Goal: Information Seeking & Learning: Learn about a topic

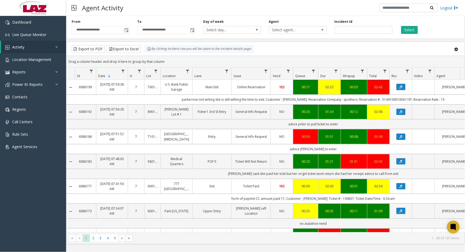
click at [74, 249] on div "**********" at bounding box center [265, 134] width 399 height 236
click at [281, 28] on span "Select agent..." at bounding box center [293, 29] width 46 height 7
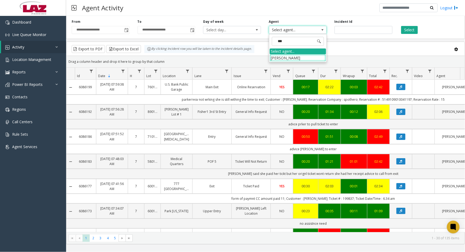
type input "****"
click at [300, 59] on li "[PERSON_NAME]" at bounding box center [298, 57] width 56 height 7
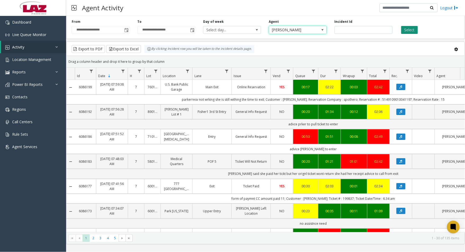
click at [410, 32] on button "Select" at bounding box center [410, 30] width 17 height 8
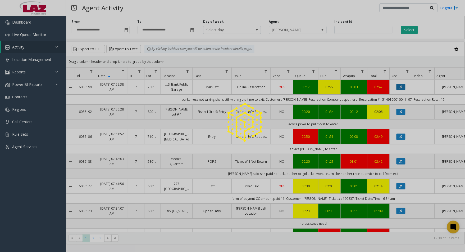
click at [400, 88] on icon "Data table" at bounding box center [401, 86] width 3 height 3
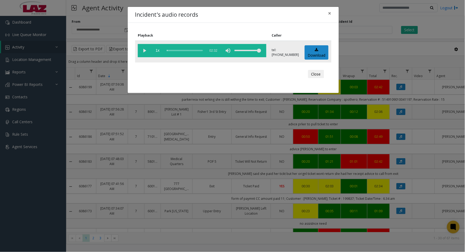
click at [142, 48] on vg-play-pause at bounding box center [144, 50] width 13 height 13
click at [318, 74] on button "Close" at bounding box center [316, 74] width 16 height 8
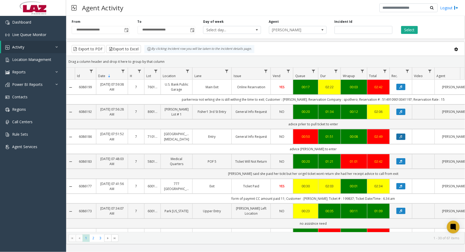
click at [398, 136] on button "Data table" at bounding box center [401, 136] width 9 height 6
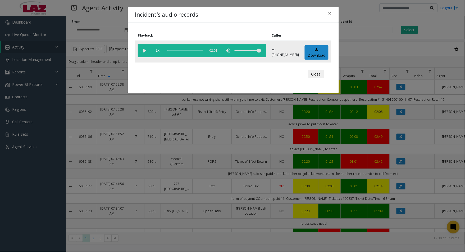
click at [143, 50] on vg-play-pause at bounding box center [144, 50] width 13 height 13
click at [321, 78] on button "Close" at bounding box center [316, 74] width 16 height 8
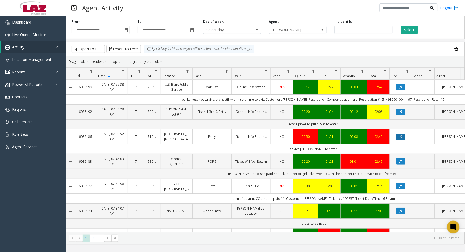
click at [398, 137] on button "Data table" at bounding box center [401, 136] width 9 height 6
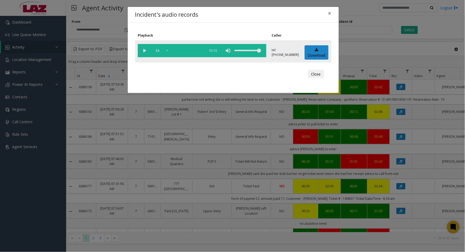
click at [171, 51] on div "scrub bar" at bounding box center [185, 50] width 36 height 13
click at [146, 51] on vg-play-pause at bounding box center [144, 50] width 13 height 13
click at [316, 74] on button "Close" at bounding box center [316, 74] width 16 height 8
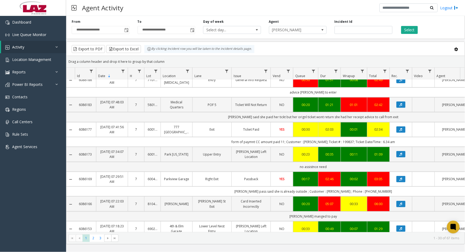
scroll to position [59, 0]
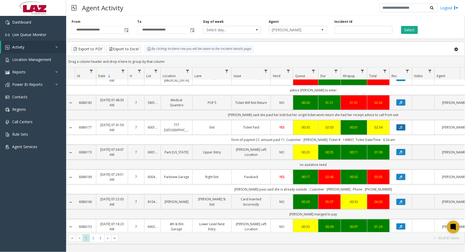
click at [401, 127] on icon "Data table" at bounding box center [401, 127] width 3 height 3
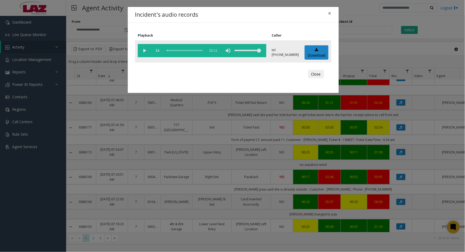
click at [146, 50] on vg-play-pause at bounding box center [144, 50] width 13 height 13
click at [170, 49] on div "scrub bar" at bounding box center [185, 50] width 36 height 13
click at [318, 75] on button "Close" at bounding box center [316, 74] width 16 height 8
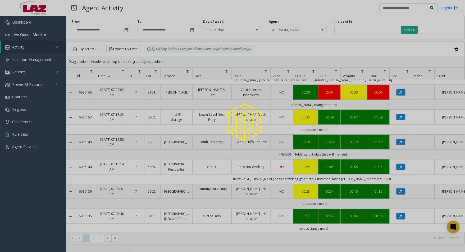
scroll to position [176, 0]
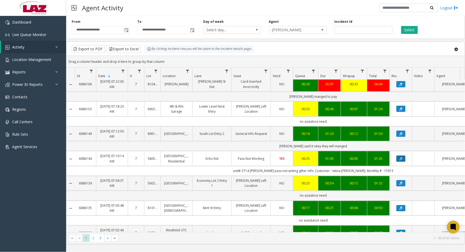
click at [403, 160] on icon "Data table" at bounding box center [401, 158] width 3 height 3
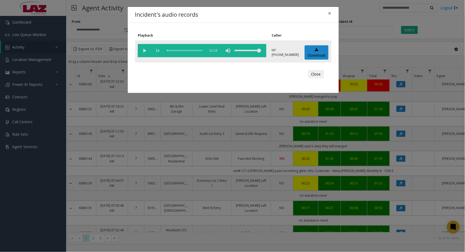
click at [145, 50] on vg-play-pause at bounding box center [144, 50] width 13 height 13
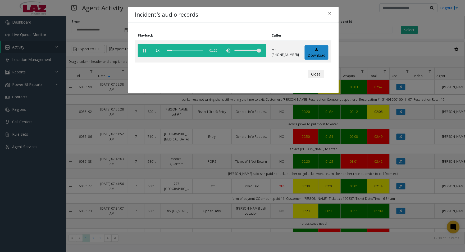
scroll to position [324, 0]
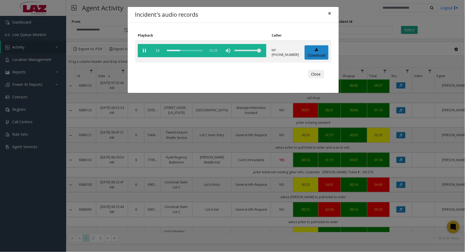
click at [332, 12] on button "×" at bounding box center [330, 13] width 11 height 13
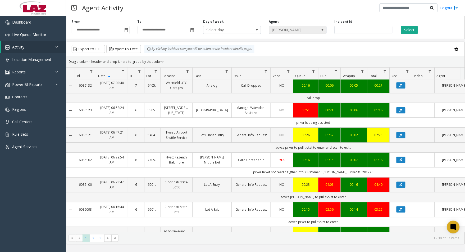
click at [301, 33] on span "[PERSON_NAME]" at bounding box center [293, 29] width 46 height 7
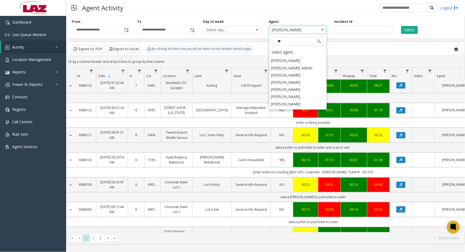
scroll to position [0, 0]
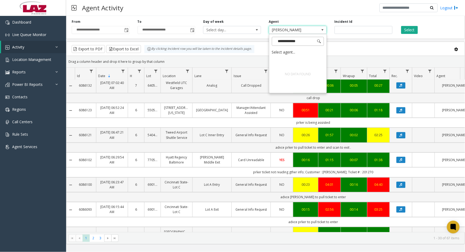
click at [282, 43] on input "**********" at bounding box center [298, 41] width 52 height 9
type input "**********"
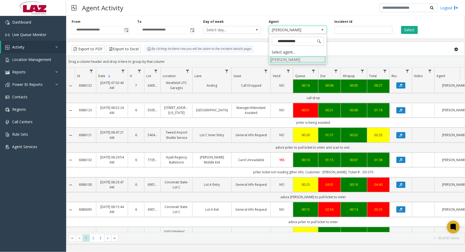
click at [292, 59] on li "[PERSON_NAME]" at bounding box center [298, 59] width 56 height 7
click at [126, 31] on span "Toggle popup" at bounding box center [127, 30] width 4 height 4
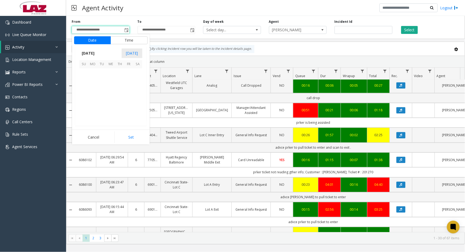
scroll to position [94940, 0]
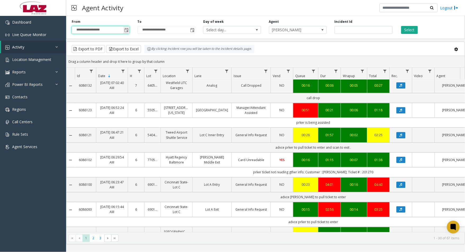
click at [126, 32] on span "Toggle popup" at bounding box center [127, 30] width 6 height 8
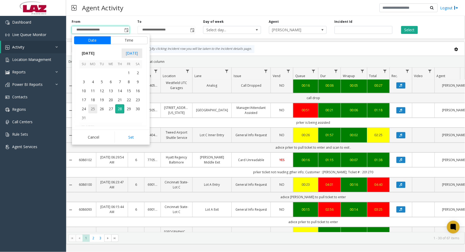
click at [92, 109] on span "25" at bounding box center [92, 108] width 9 height 9
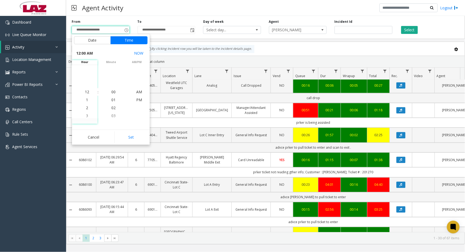
drag, startPoint x: 128, startPoint y: 134, endPoint x: 133, endPoint y: 127, distance: 8.6
click at [128, 134] on button "Set" at bounding box center [131, 137] width 33 height 12
type input "**********"
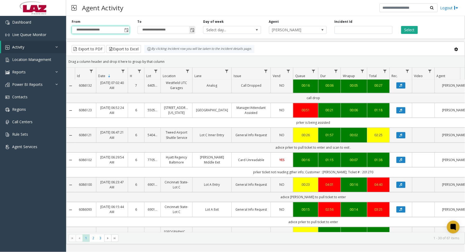
click at [194, 29] on span "Toggle popup" at bounding box center [192, 30] width 4 height 4
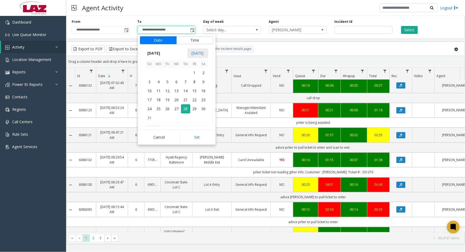
scroll to position [8, 0]
click at [162, 109] on span "25" at bounding box center [158, 108] width 9 height 9
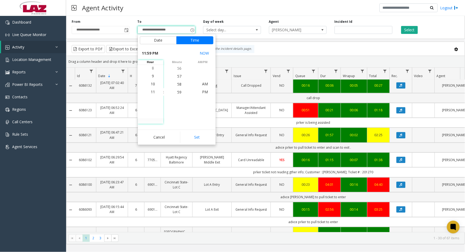
click at [190, 136] on button "Set" at bounding box center [196, 137] width 33 height 12
type input "**********"
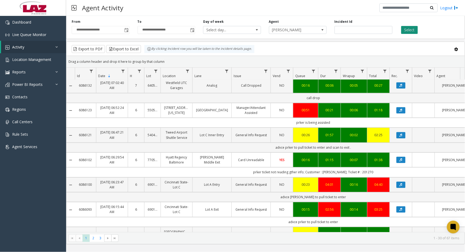
click at [410, 33] on button "Select" at bounding box center [410, 30] width 17 height 8
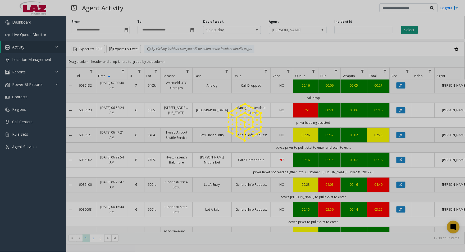
scroll to position [141, 0]
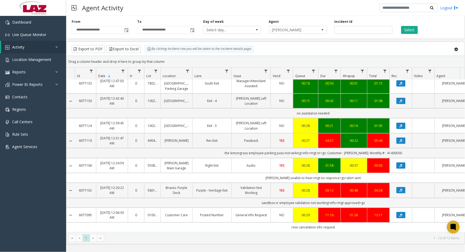
click at [217, 191] on td "Purple - Heritage Exit" at bounding box center [211, 190] width 39 height 15
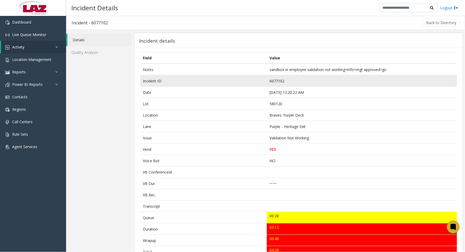
click at [277, 80] on td "6077102" at bounding box center [362, 80] width 190 height 11
copy td "6077102"
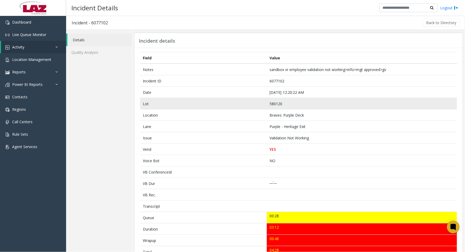
click at [276, 104] on td "580120" at bounding box center [362, 103] width 190 height 11
copy td "580120"
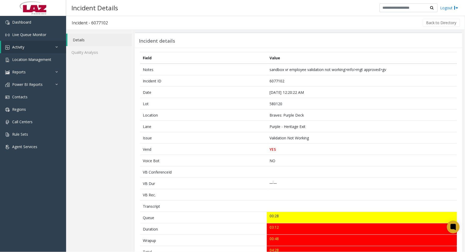
click at [432, 19] on div "Back to Directory" at bounding box center [287, 22] width 348 height 13
click at [430, 21] on button "Back to Directory" at bounding box center [441, 23] width 37 height 8
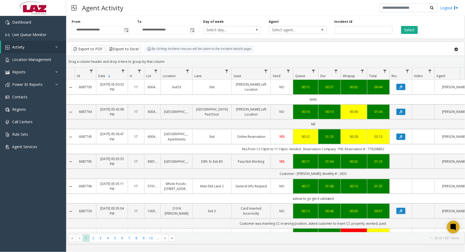
click at [130, 30] on div "**********" at bounding box center [101, 26] width 66 height 15
click at [129, 30] on span "**********" at bounding box center [101, 30] width 58 height 8
click at [127, 29] on span "Toggle popup" at bounding box center [127, 30] width 4 height 4
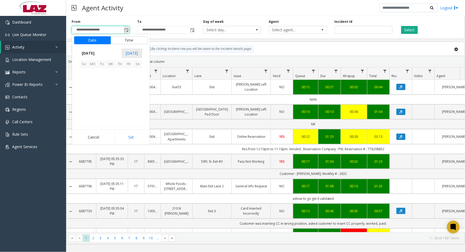
scroll to position [94940, 0]
click at [83, 107] on span "24" at bounding box center [83, 108] width 9 height 9
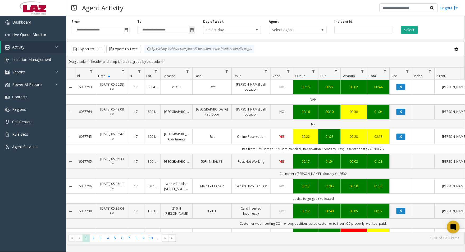
drag, startPoint x: 191, startPoint y: 29, endPoint x: 191, endPoint y: 33, distance: 3.5
click at [191, 29] on span "Toggle popup" at bounding box center [192, 30] width 4 height 4
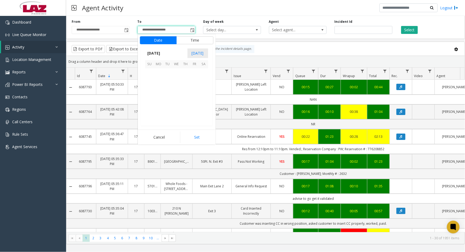
scroll to position [8, 0]
click at [157, 107] on span "25" at bounding box center [158, 108] width 9 height 9
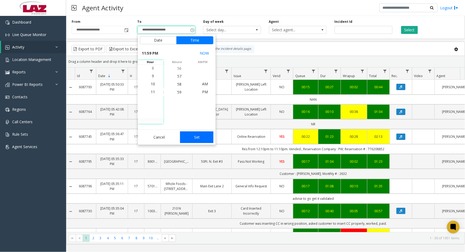
click at [208, 136] on button "Set" at bounding box center [196, 137] width 33 height 12
type input "**********"
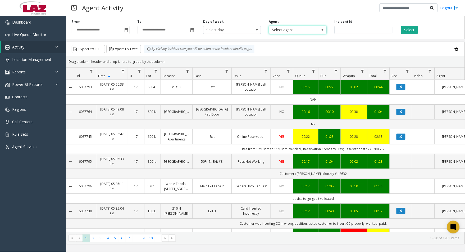
click at [311, 32] on span "Select agent..." at bounding box center [293, 29] width 46 height 7
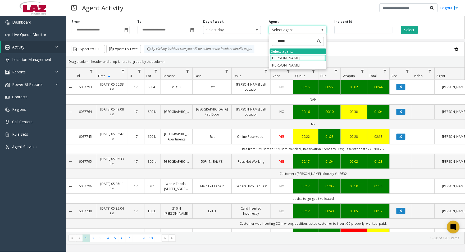
type input "******"
click at [284, 58] on li "Adrian Morris" at bounding box center [298, 57] width 56 height 7
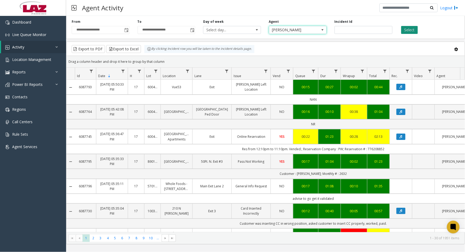
click at [406, 28] on button "Select" at bounding box center [410, 30] width 17 height 8
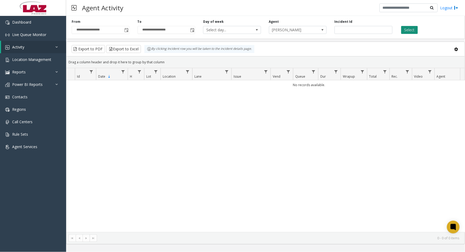
click at [406, 31] on button "Select" at bounding box center [410, 30] width 17 height 8
click at [124, 29] on span "Toggle popup" at bounding box center [127, 30] width 6 height 8
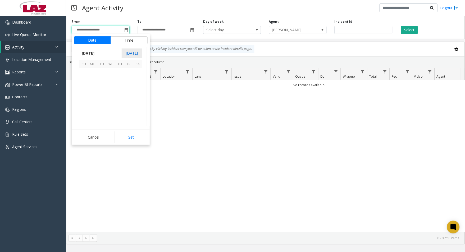
scroll to position [94940, 0]
click at [89, 110] on span "25" at bounding box center [92, 108] width 9 height 9
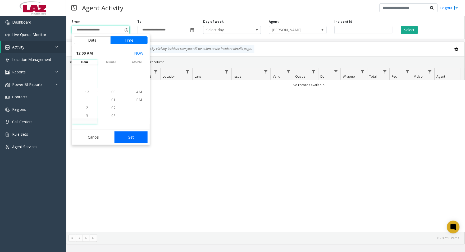
click at [119, 133] on button "Set" at bounding box center [131, 137] width 33 height 12
type input "**********"
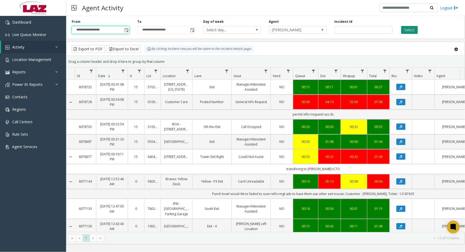
click at [406, 30] on button "Select" at bounding box center [410, 30] width 17 height 8
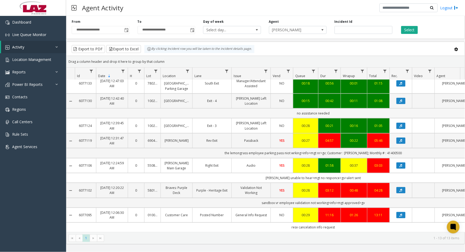
scroll to position [141, 0]
click at [189, 29] on input "**********" at bounding box center [166, 29] width 57 height 7
click at [190, 30] on span "Toggle popup" at bounding box center [192, 30] width 6 height 8
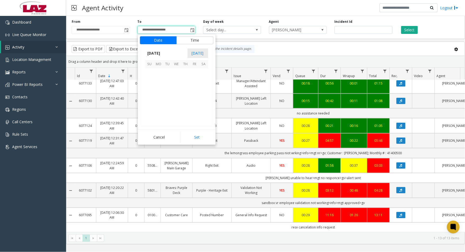
scroll to position [8, 0]
click at [170, 106] on span "26" at bounding box center [167, 108] width 9 height 9
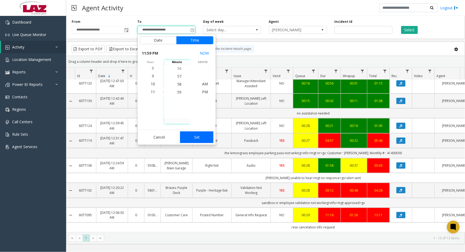
click at [189, 133] on button "Set" at bounding box center [196, 137] width 33 height 12
type input "**********"
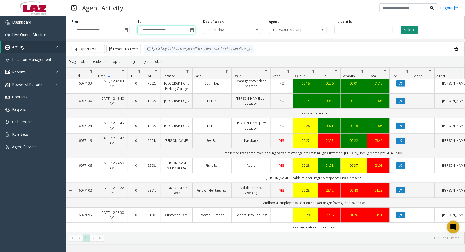
click at [407, 30] on button "Select" at bounding box center [410, 30] width 17 height 8
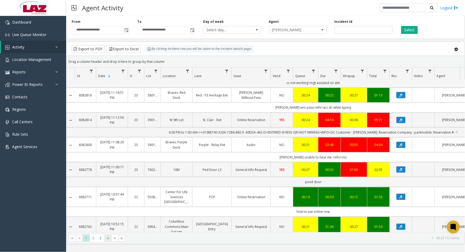
click at [107, 240] on span "4" at bounding box center [107, 237] width 7 height 7
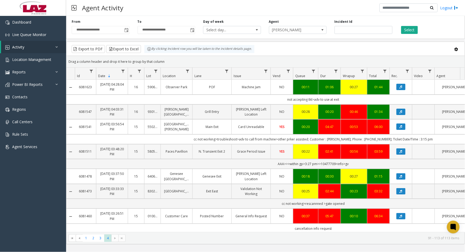
scroll to position [29, 0]
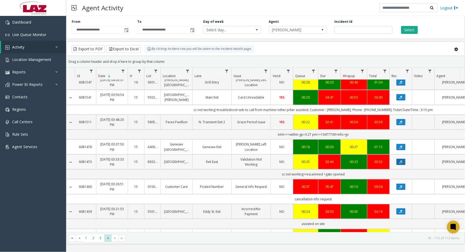
click at [403, 163] on button "Data table" at bounding box center [401, 162] width 9 height 6
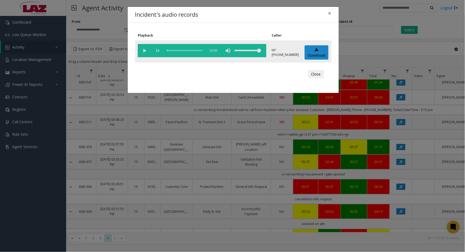
click at [145, 52] on vg-play-pause at bounding box center [144, 50] width 13 height 13
click at [312, 76] on button "Close" at bounding box center [316, 74] width 16 height 8
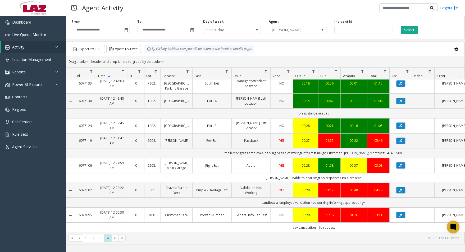
scroll to position [375, 0]
click at [99, 237] on span "3" at bounding box center [100, 237] width 7 height 7
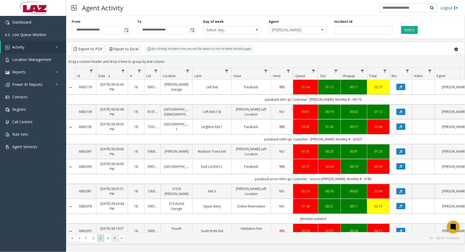
click at [113, 239] on span at bounding box center [114, 237] width 7 height 7
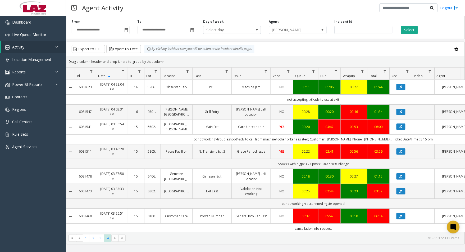
click at [121, 238] on kendo-pager-next-buttons at bounding box center [118, 237] width 14 height 7
click at [102, 238] on span "3" at bounding box center [100, 237] width 7 height 7
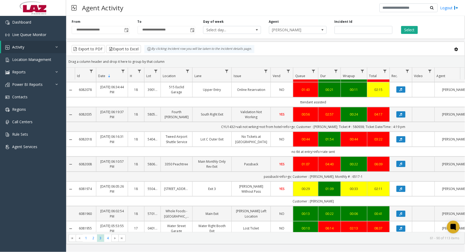
scroll to position [118, 0]
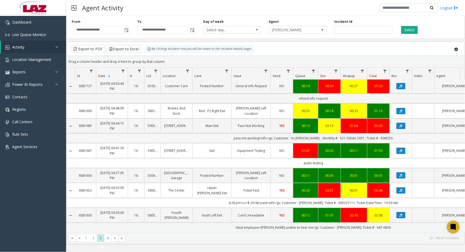
scroll to position [504, 0]
click at [93, 236] on span "2" at bounding box center [93, 237] width 7 height 7
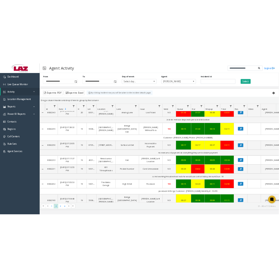
scroll to position [441, 0]
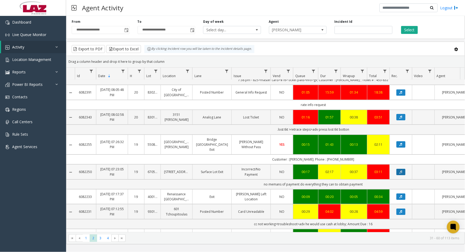
click at [398, 174] on button "Data table" at bounding box center [401, 172] width 9 height 6
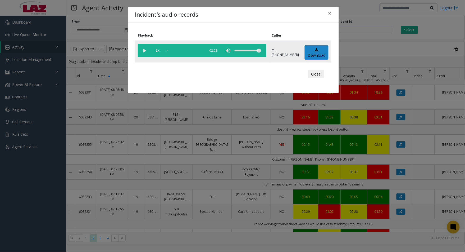
click at [144, 51] on vg-play-pause at bounding box center [144, 50] width 13 height 13
click at [316, 70] on button "Close" at bounding box center [316, 74] width 16 height 8
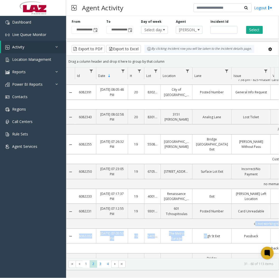
drag, startPoint x: 145, startPoint y: 229, endPoint x: 205, endPoint y: 232, distance: 60.2
drag, startPoint x: 205, startPoint y: 232, endPoint x: 178, endPoint y: 263, distance: 41.6
click at [186, 252] on kendo-pager-info "31 - 60 of 113 items" at bounding box center [201, 264] width 145 height 5
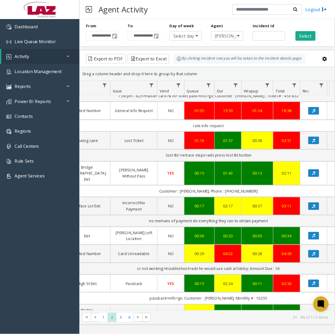
scroll to position [0, 133]
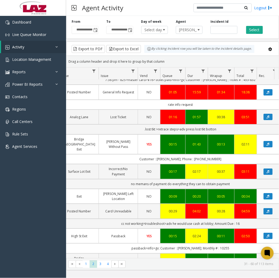
click at [181, 252] on div "**********" at bounding box center [172, 147] width 213 height 262
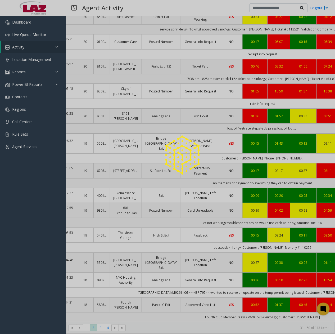
scroll to position [0, 0]
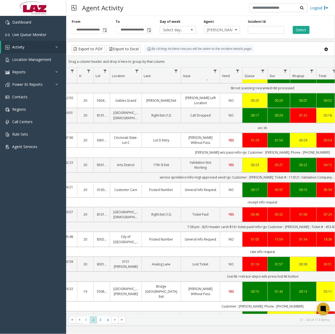
drag, startPoint x: 174, startPoint y: 317, endPoint x: 251, endPoint y: 318, distance: 77.0
click at [251, 252] on kendo-pager-info "31 - 60 of 113 items" at bounding box center [229, 320] width 201 height 5
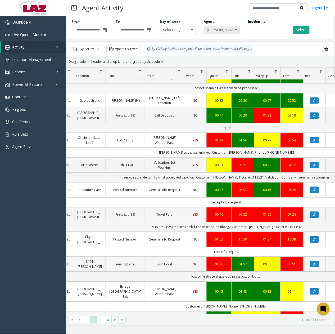
click at [218, 32] on span "[PERSON_NAME]" at bounding box center [218, 29] width 29 height 7
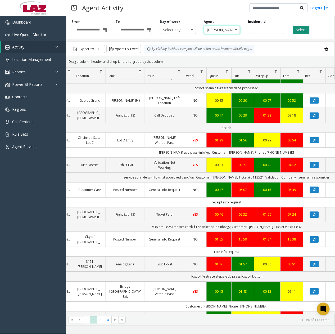
click at [304, 27] on app-root "**********" at bounding box center [167, 167] width 335 height 334
click at [103, 31] on span "Toggle popup" at bounding box center [105, 30] width 4 height 4
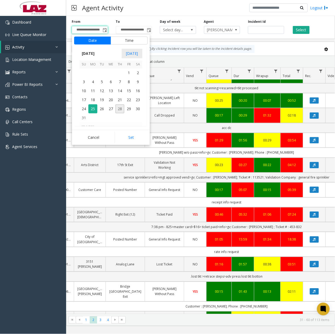
click at [121, 113] on span "28" at bounding box center [119, 108] width 9 height 9
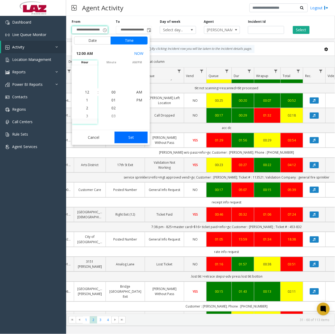
click at [131, 134] on button "Set" at bounding box center [131, 138] width 33 height 12
type input "**********"
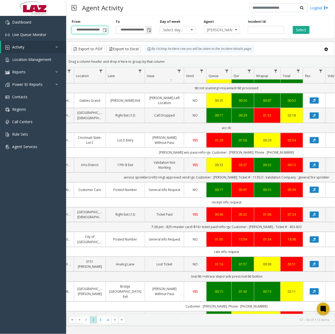
click at [148, 29] on span "Toggle popup" at bounding box center [149, 30] width 4 height 4
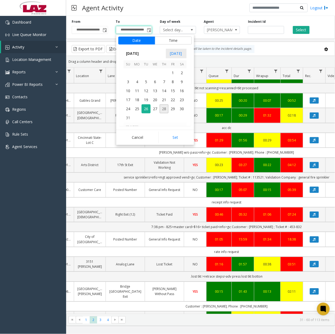
click at [167, 110] on span "28" at bounding box center [164, 108] width 9 height 9
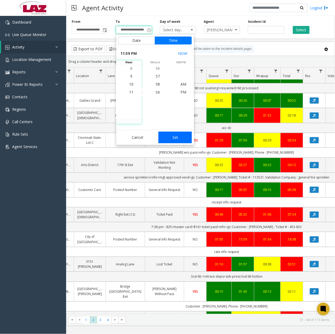
click at [176, 141] on button "Set" at bounding box center [175, 138] width 33 height 12
type input "**********"
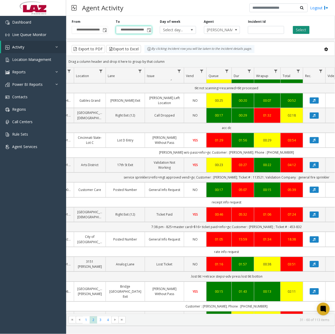
click at [298, 29] on button "Select" at bounding box center [301, 30] width 17 height 8
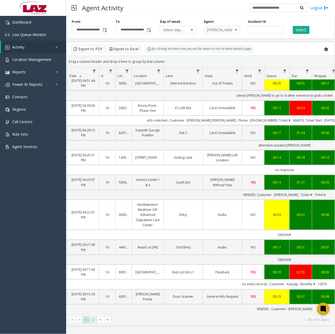
click at [93, 252] on span "2" at bounding box center [93, 319] width 7 height 7
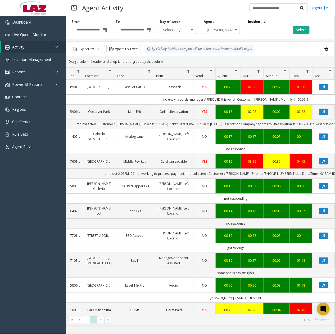
scroll to position [0, 120]
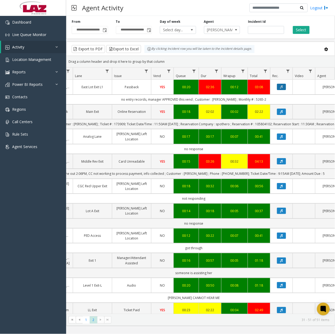
click at [282, 86] on icon "Data table" at bounding box center [281, 86] width 3 height 3
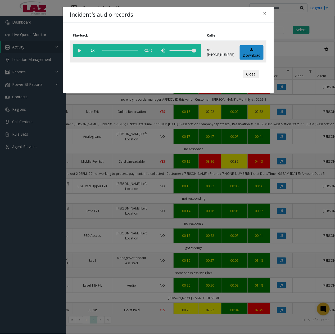
click at [81, 51] on vg-play-pause at bounding box center [79, 50] width 13 height 13
click at [106, 51] on div "scrub bar" at bounding box center [120, 50] width 36 height 13
click at [250, 75] on button "Close" at bounding box center [251, 74] width 16 height 8
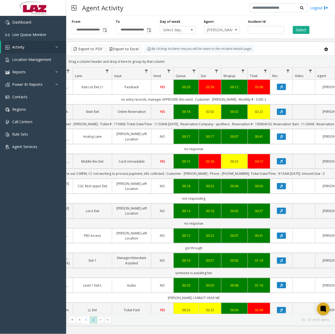
click at [303, 87] on td "Data table" at bounding box center [304, 87] width 23 height 15
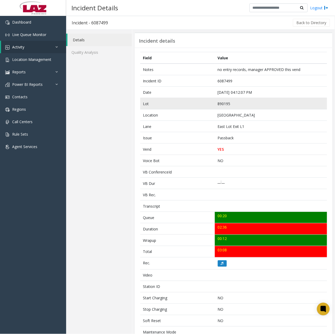
click at [225, 103] on td "890195" at bounding box center [271, 103] width 112 height 11
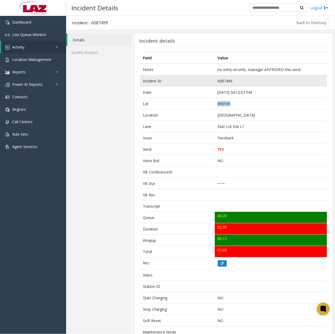
drag, startPoint x: 225, startPoint y: 103, endPoint x: 226, endPoint y: 81, distance: 21.7
click at [226, 81] on td "6087499" at bounding box center [271, 80] width 112 height 11
copy td "6087499"
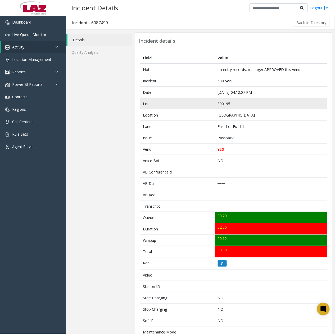
click at [227, 102] on td "890195" at bounding box center [271, 103] width 112 height 11
copy td "890195"
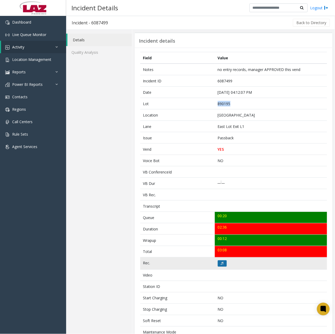
click at [218, 264] on button at bounding box center [222, 263] width 9 height 6
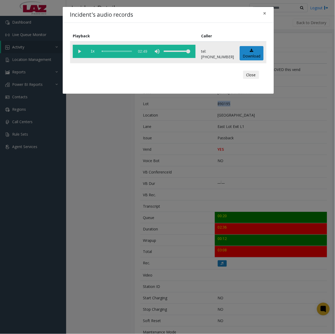
click at [77, 53] on vg-play-pause at bounding box center [79, 51] width 13 height 13
click at [107, 52] on div "scrub bar" at bounding box center [117, 51] width 30 height 13
drag, startPoint x: 81, startPoint y: 52, endPoint x: 68, endPoint y: 59, distance: 14.9
click at [81, 52] on vg-play-pause at bounding box center [79, 51] width 13 height 13
drag, startPoint x: 107, startPoint y: 51, endPoint x: 103, endPoint y: 51, distance: 4.0
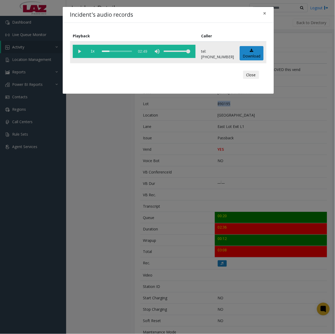
click at [107, 51] on div "scrub bar" at bounding box center [117, 51] width 30 height 13
click at [83, 51] on vg-play-pause at bounding box center [79, 51] width 13 height 13
click at [81, 52] on vg-play-pause at bounding box center [79, 51] width 13 height 13
click at [78, 50] on vg-play-pause at bounding box center [79, 51] width 13 height 13
click at [124, 51] on div "scrub bar" at bounding box center [117, 51] width 30 height 13
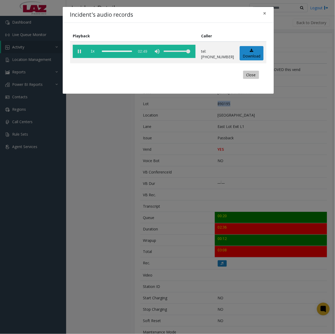
click at [255, 77] on button "Close" at bounding box center [251, 75] width 16 height 8
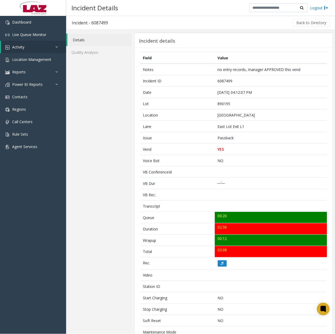
click at [250, 31] on div "Incident details Field Value Notes no entry records, manager APPROVED this vend…" at bounding box center [233, 224] width 203 height 388
click at [316, 25] on button "Back to Directory" at bounding box center [311, 23] width 37 height 8
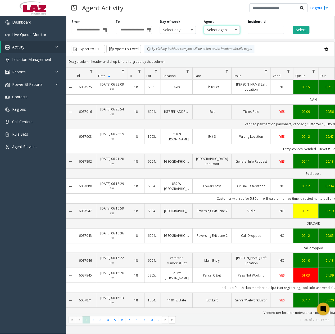
click at [214, 30] on span "Select agent..." at bounding box center [218, 29] width 29 height 7
type input "*********"
click at [231, 67] on li "[PERSON_NAME]" at bounding box center [222, 65] width 35 height 7
click at [300, 26] on button "Select" at bounding box center [301, 30] width 17 height 8
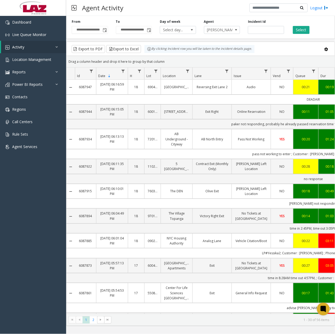
click at [212, 138] on link "AB North Entry" at bounding box center [212, 139] width 33 height 5
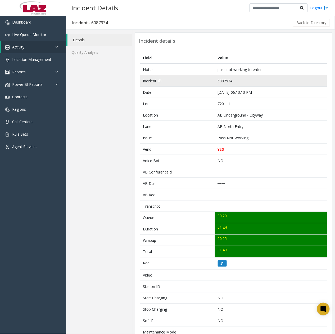
click at [221, 80] on td "6087934" at bounding box center [271, 80] width 112 height 11
copy td "6087934"
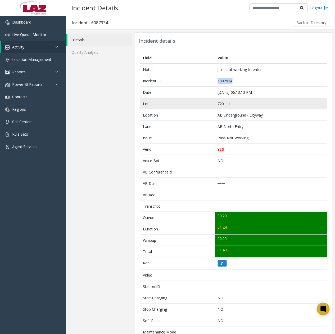
click at [227, 103] on td "720111" at bounding box center [271, 103] width 112 height 11
copy td "720111"
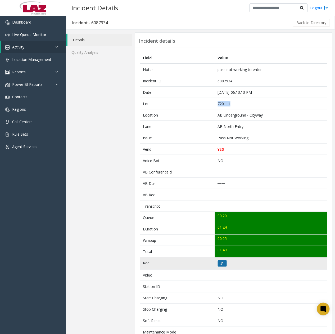
click at [221, 265] on icon at bounding box center [222, 263] width 3 height 3
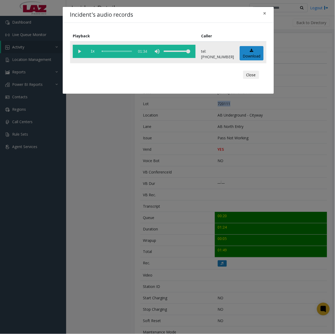
click at [79, 47] on vg-play-pause at bounding box center [79, 51] width 13 height 13
click at [82, 53] on vg-play-pause at bounding box center [79, 51] width 13 height 13
click at [79, 53] on vg-play-pause at bounding box center [79, 51] width 13 height 13
click at [80, 52] on vg-play-pause at bounding box center [79, 51] width 13 height 13
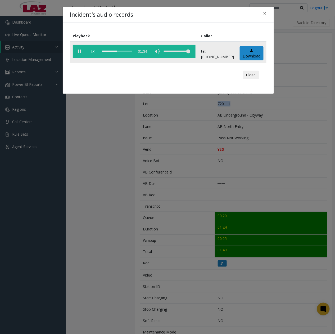
drag, startPoint x: 82, startPoint y: 52, endPoint x: 71, endPoint y: 57, distance: 11.7
click at [82, 52] on vg-play-pause at bounding box center [79, 51] width 13 height 13
click at [119, 52] on div "scrub bar" at bounding box center [117, 51] width 30 height 13
click at [79, 50] on vg-play-pause at bounding box center [79, 51] width 13 height 13
click at [80, 52] on vg-play-pause at bounding box center [79, 51] width 13 height 13
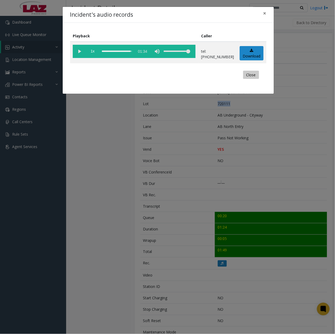
click at [252, 77] on button "Close" at bounding box center [251, 75] width 16 height 8
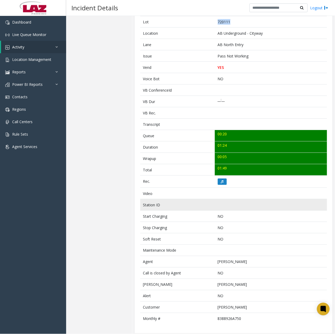
scroll to position [86, 0]
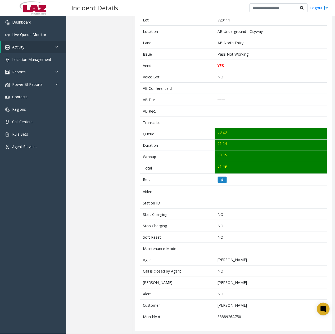
click at [96, 48] on div "Details Quality Analysis" at bounding box center [99, 140] width 66 height 388
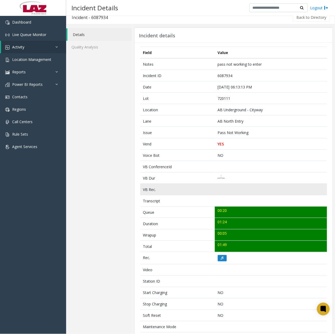
scroll to position [0, 0]
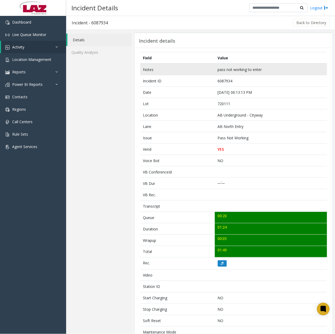
click at [266, 71] on td "pass not working to enter" at bounding box center [271, 70] width 112 height 12
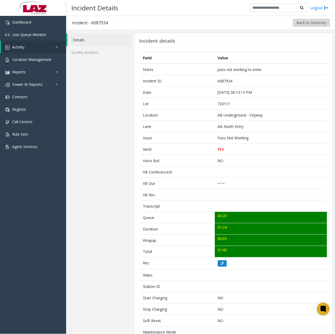
click at [308, 25] on button "Back to Directory" at bounding box center [311, 23] width 37 height 8
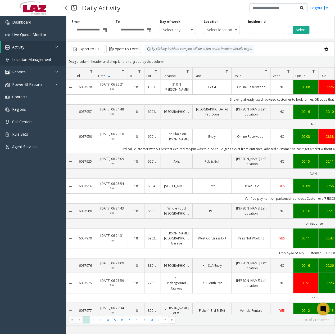
click at [31, 61] on span "Location Management" at bounding box center [31, 59] width 39 height 5
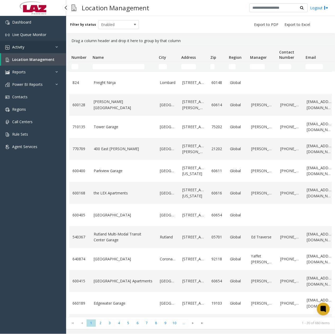
click at [28, 50] on link "Activity" at bounding box center [33, 47] width 66 height 12
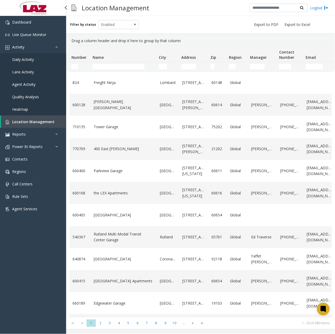
click at [29, 83] on span "Agent Activity" at bounding box center [23, 84] width 23 height 5
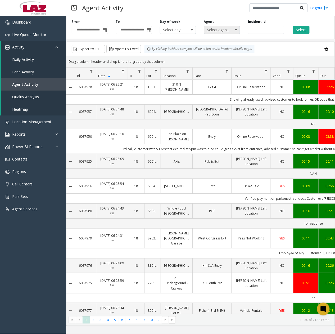
click at [225, 32] on span "Select agent..." at bounding box center [218, 29] width 29 height 7
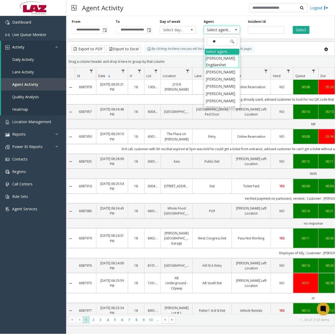
type input "***"
click at [217, 83] on li "[PERSON_NAME]" at bounding box center [222, 79] width 35 height 7
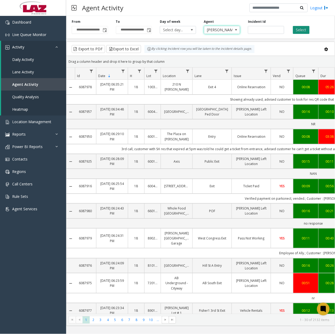
click at [298, 31] on button "Select" at bounding box center [301, 30] width 17 height 8
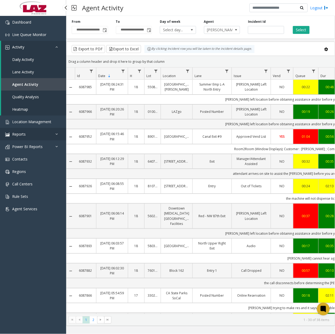
click at [23, 130] on link "Reports" at bounding box center [33, 134] width 66 height 12
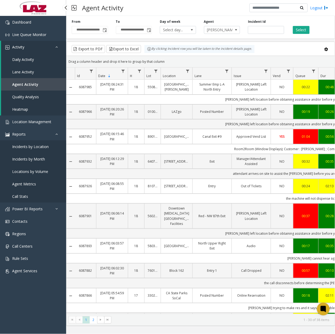
click at [28, 179] on link "Agent Metrics" at bounding box center [33, 184] width 66 height 12
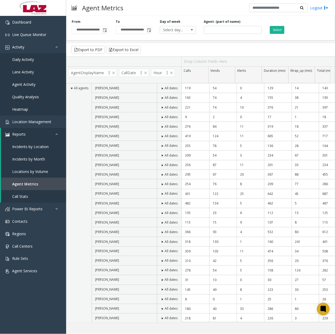
click at [244, 41] on div "**********" at bounding box center [200, 168] width 269 height 308
click at [213, 29] on input at bounding box center [233, 30] width 58 height 8
type input "*******"
click at [282, 29] on button "Select" at bounding box center [277, 30] width 15 height 8
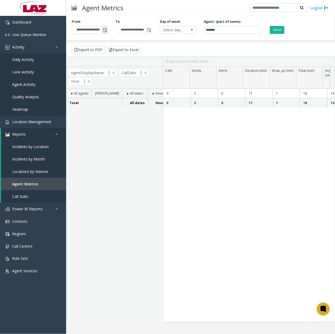
click at [105, 32] on span "Toggle popup" at bounding box center [105, 30] width 4 height 4
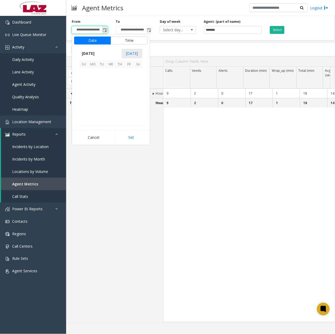
scroll to position [94960, 0]
click at [92, 111] on span "25" at bounding box center [92, 108] width 9 height 9
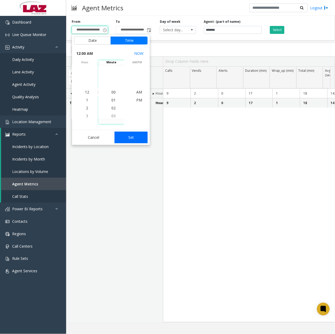
click at [129, 136] on button "Set" at bounding box center [131, 138] width 33 height 12
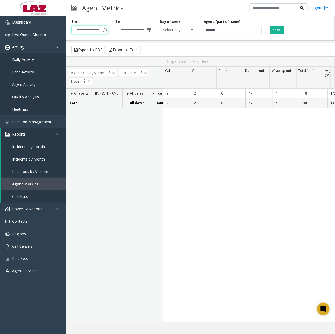
click at [278, 25] on div "Select" at bounding box center [288, 26] width 44 height 15
click at [279, 29] on button "Select" at bounding box center [277, 30] width 15 height 8
click at [295, 41] on div "**********" at bounding box center [200, 168] width 269 height 308
click at [299, 133] on div "9 2 0 17 1 18 143 31 88 0 3 0 0 2 0 4 9 2 0 17 1 18 143 31 88 0 3 0 0 2 0 4" at bounding box center [249, 205] width 172 height 233
click at [147, 32] on span "Toggle popup" at bounding box center [149, 30] width 4 height 4
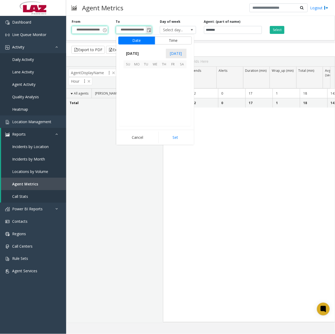
scroll to position [8, 0]
click at [105, 31] on span "Toggle popup" at bounding box center [105, 30] width 4 height 4
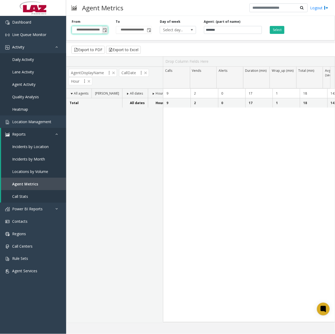
click at [105, 31] on span "Toggle popup" at bounding box center [105, 30] width 4 height 4
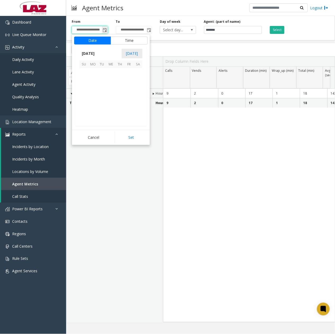
scroll to position [94960, 0]
click at [92, 98] on span "18" at bounding box center [92, 99] width 9 height 9
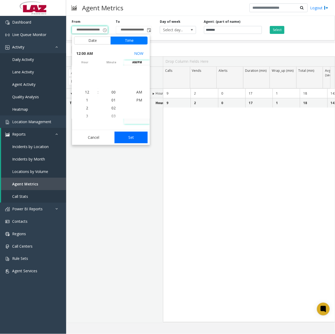
click at [125, 134] on button "Set" at bounding box center [131, 138] width 33 height 12
type input "**********"
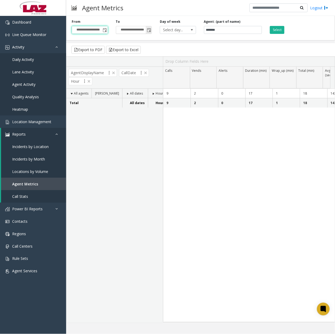
click at [149, 32] on span "Toggle popup" at bounding box center [149, 30] width 4 height 4
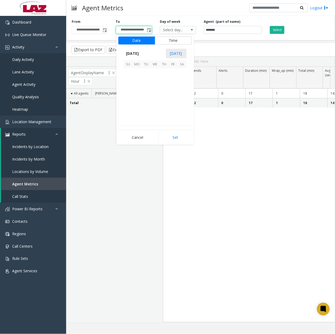
scroll to position [8, 0]
click at [130, 109] on span "24" at bounding box center [128, 108] width 9 height 9
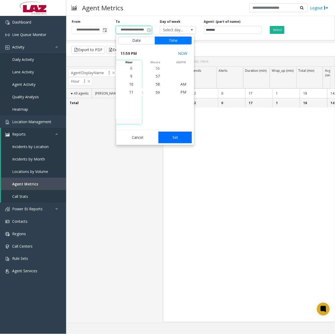
click at [172, 135] on button "Set" at bounding box center [175, 138] width 33 height 12
type input "**********"
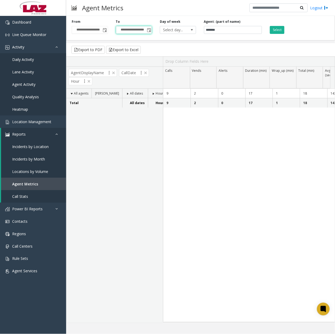
scroll to position [0, 1]
click at [273, 31] on button "Select" at bounding box center [277, 30] width 15 height 8
click at [105, 31] on span "Toggle popup" at bounding box center [105, 30] width 4 height 4
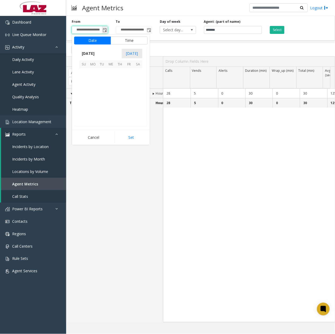
scroll to position [94960, 0]
click at [93, 81] on span "4" at bounding box center [92, 81] width 9 height 9
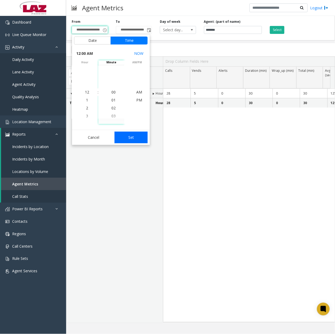
click at [125, 140] on button "Set" at bounding box center [131, 138] width 33 height 12
type input "**********"
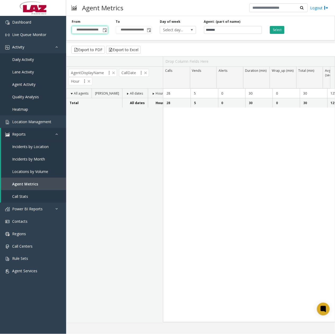
click at [282, 29] on button "Select" at bounding box center [277, 30] width 15 height 8
click at [220, 30] on input "*******" at bounding box center [233, 30] width 58 height 8
type input "*"
type input "***"
click at [275, 30] on button "Select" at bounding box center [277, 30] width 15 height 8
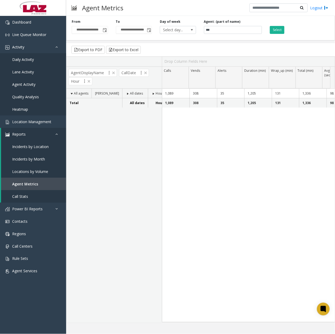
click at [300, 140] on div "1,089 308 35 1,205 131 1,336 98 44 39 43 165 297 105 141 215 123 1,089 308 35 1…" at bounding box center [248, 205] width 173 height 233
click at [21, 123] on span "Location Management" at bounding box center [31, 121] width 39 height 5
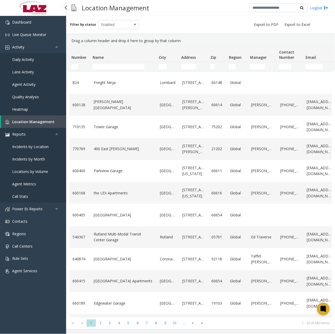
click at [20, 128] on link "Reports" at bounding box center [33, 134] width 66 height 12
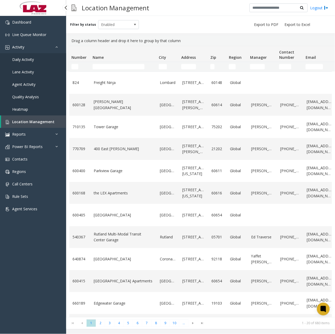
click at [31, 87] on link "Agent Activity" at bounding box center [33, 84] width 66 height 12
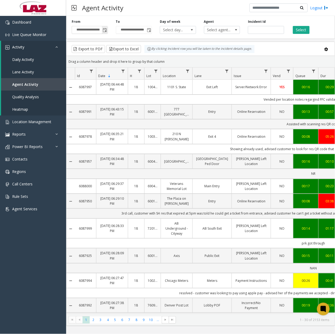
click at [104, 31] on span "Toggle popup" at bounding box center [105, 30] width 4 height 4
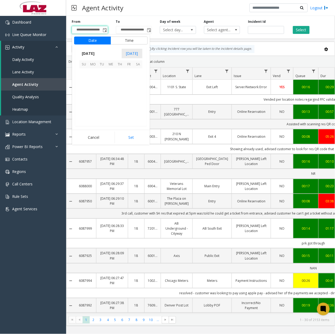
scroll to position [94960, 0]
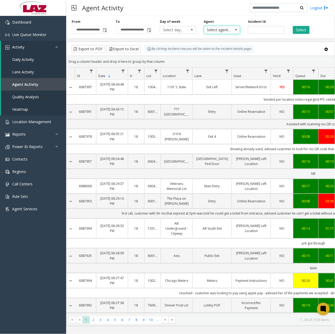
click at [226, 32] on span "Select agent..." at bounding box center [218, 29] width 29 height 7
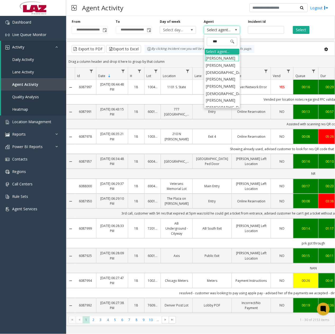
type input "****"
click at [220, 62] on li "Christine Camp" at bounding box center [222, 58] width 35 height 7
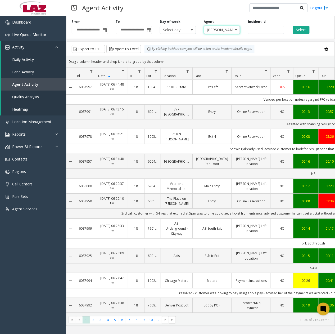
click at [223, 31] on span "Christine Camp" at bounding box center [218, 29] width 29 height 7
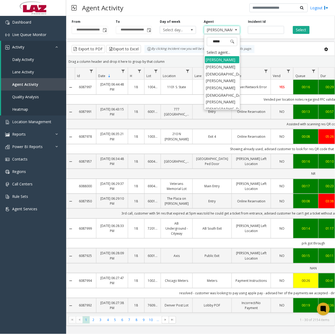
type input "******"
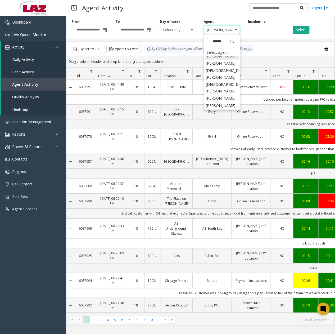
scroll to position [39, 0]
click at [214, 95] on li "[PERSON_NAME]" at bounding box center [222, 98] width 35 height 7
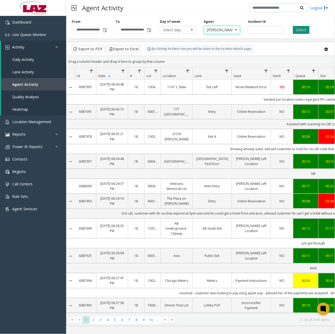
click at [298, 30] on button "Select" at bounding box center [301, 30] width 17 height 8
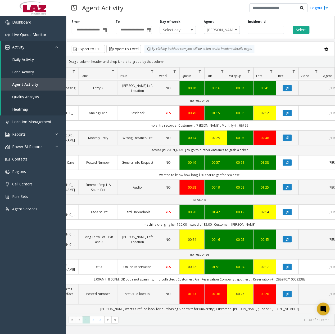
scroll to position [0, 79]
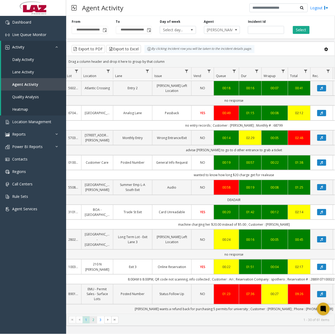
click at [95, 319] on span "2" at bounding box center [93, 319] width 7 height 7
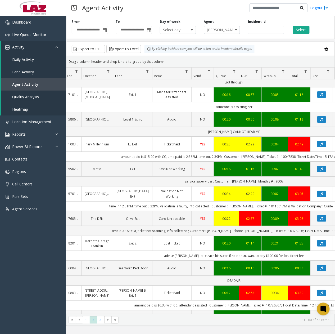
scroll to position [545, 79]
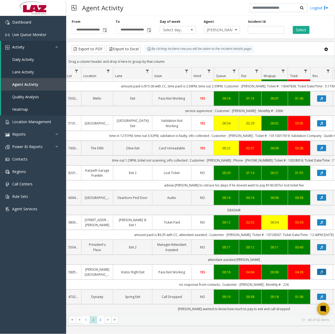
click at [321, 270] on icon "Data table" at bounding box center [322, 271] width 3 height 3
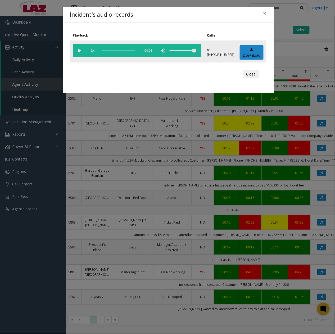
click at [80, 52] on vg-play-pause at bounding box center [79, 50] width 13 height 13
click at [82, 52] on vg-play-pause at bounding box center [79, 50] width 13 height 13
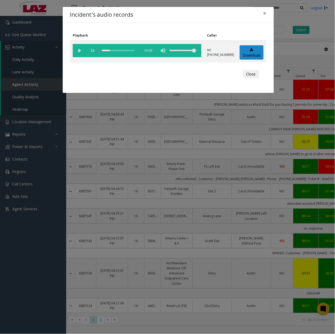
scroll to position [545, 79]
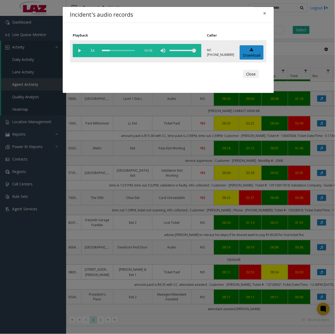
click at [79, 50] on vg-play-pause at bounding box center [79, 50] width 13 height 13
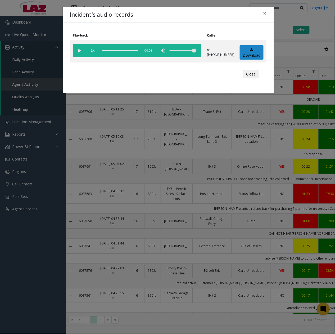
scroll to position [545, 79]
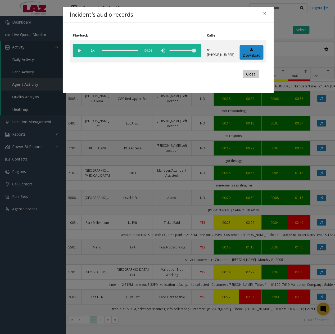
click at [250, 73] on button "Close" at bounding box center [251, 74] width 16 height 8
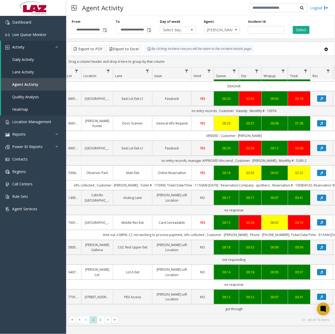
drag, startPoint x: 177, startPoint y: 7, endPoint x: 167, endPoint y: 0, distance: 12.2
click at [177, 7] on div "Agent Activity Logout" at bounding box center [200, 8] width 269 height 16
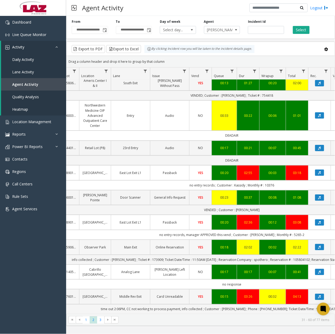
scroll to position [560, 82]
